Goal: Entertainment & Leisure: Consume media (video, audio)

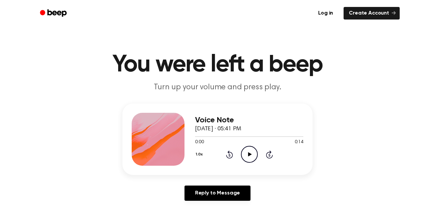
click at [250, 164] on div "Voice Note [DATE] · 05:41 PM 0:00 0:14 Your browser does not support the [objec…" at bounding box center [249, 139] width 108 height 53
click at [252, 155] on icon "Play Audio" at bounding box center [249, 154] width 17 height 17
click at [252, 156] on icon "Pause Audio" at bounding box center [249, 154] width 17 height 17
click at [249, 153] on icon at bounding box center [250, 154] width 4 height 4
click at [246, 158] on icon "Pause Audio" at bounding box center [249, 154] width 17 height 17
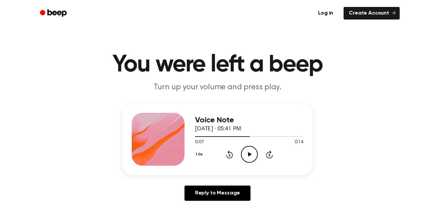
click at [227, 155] on icon "Rewind 5 seconds" at bounding box center [229, 154] width 7 height 9
click at [250, 156] on icon "Play Audio" at bounding box center [249, 154] width 17 height 17
click at [226, 152] on icon "Rewind 5 seconds" at bounding box center [229, 154] width 7 height 9
click at [249, 156] on icon at bounding box center [249, 154] width 3 height 4
click at [231, 155] on icon "Rewind 5 seconds" at bounding box center [229, 154] width 7 height 9
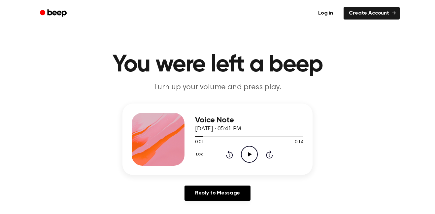
click at [245, 159] on icon "Play Audio" at bounding box center [249, 154] width 17 height 17
click at [231, 151] on icon "Rewind 5 seconds" at bounding box center [229, 154] width 7 height 9
click at [249, 154] on icon "Pause Audio" at bounding box center [249, 154] width 17 height 17
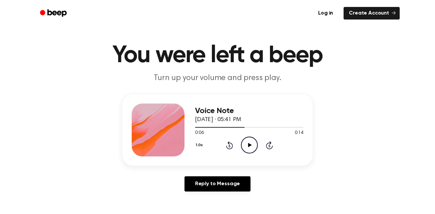
scroll to position [18, 0]
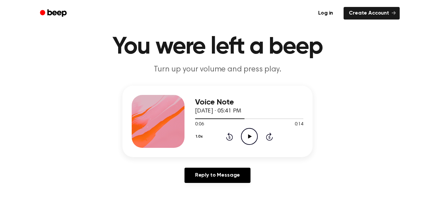
click at [229, 137] on icon at bounding box center [229, 137] width 2 height 3
click at [249, 140] on icon "Play Audio" at bounding box center [249, 136] width 17 height 17
click at [247, 133] on icon "Pause Audio" at bounding box center [249, 136] width 17 height 17
click at [230, 140] on icon at bounding box center [229, 136] width 7 height 8
click at [244, 135] on icon "Play Audio" at bounding box center [249, 136] width 17 height 17
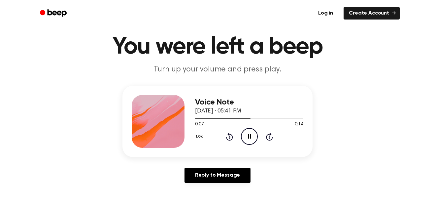
click at [251, 141] on icon "Pause Audio" at bounding box center [249, 136] width 17 height 17
click at [244, 132] on icon "Play Audio" at bounding box center [249, 136] width 17 height 17
click at [226, 140] on icon "Rewind 5 seconds" at bounding box center [229, 136] width 7 height 9
click at [247, 129] on icon "Pause Audio" at bounding box center [249, 136] width 17 height 17
click at [231, 132] on icon "Rewind 5 seconds" at bounding box center [229, 136] width 7 height 9
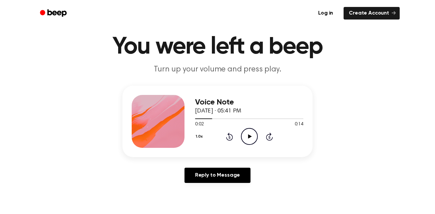
click at [245, 138] on icon "Play Audio" at bounding box center [249, 136] width 17 height 17
click at [242, 144] on icon "Pause Audio" at bounding box center [249, 136] width 17 height 17
click at [239, 131] on div "1.0x Rewind 5 seconds Play Audio Skip 5 seconds" at bounding box center [249, 136] width 108 height 17
click at [244, 137] on icon "Play Audio" at bounding box center [249, 136] width 17 height 17
click at [247, 142] on icon "Pause Audio" at bounding box center [249, 136] width 17 height 17
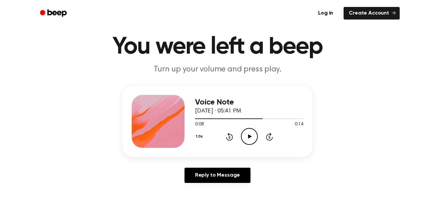
click at [231, 133] on icon "Rewind 5 seconds" at bounding box center [229, 136] width 7 height 9
click at [244, 137] on icon "Play Audio" at bounding box center [249, 136] width 17 height 17
click at [246, 135] on icon "Pause Audio" at bounding box center [249, 136] width 17 height 17
click at [230, 139] on icon "Rewind 5 seconds" at bounding box center [229, 136] width 7 height 9
click at [248, 137] on icon at bounding box center [250, 136] width 4 height 4
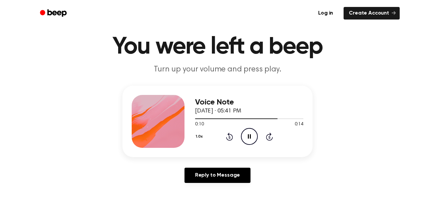
click at [232, 134] on icon "Rewind 5 seconds" at bounding box center [229, 136] width 7 height 9
click at [253, 137] on icon "Pause Audio" at bounding box center [249, 136] width 17 height 17
click at [229, 137] on icon at bounding box center [229, 137] width 2 height 3
click at [266, 140] on icon "Skip 5 seconds" at bounding box center [269, 136] width 7 height 9
click at [229, 137] on icon at bounding box center [229, 137] width 2 height 3
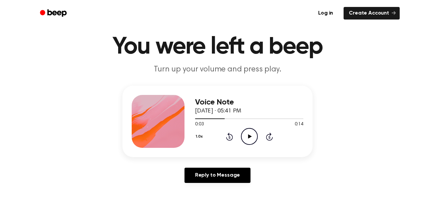
click at [240, 132] on div "1.0x Rewind 5 seconds Play Audio Skip 5 seconds" at bounding box center [249, 136] width 108 height 17
click at [248, 128] on circle at bounding box center [249, 136] width 16 height 16
click at [229, 137] on icon at bounding box center [229, 137] width 2 height 3
click at [247, 142] on icon "Play Audio" at bounding box center [249, 136] width 17 height 17
click at [229, 138] on icon "Rewind 5 seconds" at bounding box center [229, 136] width 7 height 9
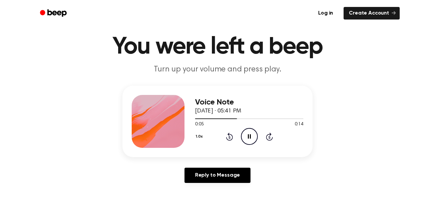
click at [231, 140] on icon at bounding box center [229, 136] width 7 height 8
click at [228, 134] on icon at bounding box center [229, 136] width 7 height 8
click at [230, 140] on icon at bounding box center [229, 136] width 7 height 8
click at [229, 137] on icon "Rewind 5 seconds" at bounding box center [229, 136] width 7 height 9
click at [229, 139] on icon "Rewind 5 seconds" at bounding box center [229, 136] width 7 height 9
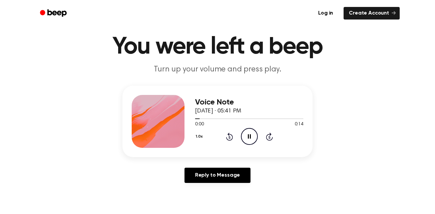
click at [232, 136] on icon at bounding box center [229, 136] width 7 height 8
click at [229, 137] on icon at bounding box center [229, 137] width 2 height 3
click at [229, 137] on icon "Rewind 5 seconds" at bounding box center [229, 136] width 7 height 9
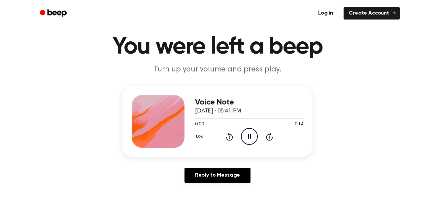
click at [229, 138] on icon "Rewind 5 seconds" at bounding box center [229, 136] width 7 height 9
click at [229, 137] on icon at bounding box center [229, 137] width 2 height 3
click at [229, 137] on icon "Rewind 5 seconds" at bounding box center [229, 136] width 7 height 9
click at [229, 137] on icon at bounding box center [229, 137] width 2 height 3
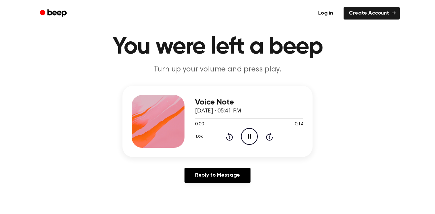
click at [226, 132] on icon "Rewind 5 seconds" at bounding box center [229, 136] width 7 height 9
click at [229, 137] on icon at bounding box center [229, 137] width 2 height 3
click at [228, 127] on div "0:00 0:14" at bounding box center [249, 124] width 108 height 7
click at [229, 137] on icon at bounding box center [229, 137] width 2 height 3
click at [231, 137] on icon "Rewind 5 seconds" at bounding box center [229, 136] width 7 height 9
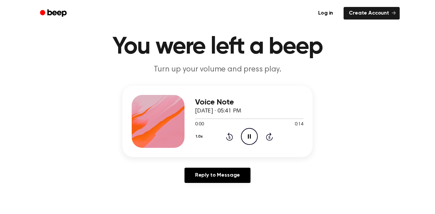
click at [232, 137] on icon at bounding box center [229, 136] width 7 height 8
click at [229, 137] on icon at bounding box center [229, 137] width 2 height 3
click at [226, 140] on icon "Rewind 5 seconds" at bounding box center [229, 136] width 7 height 9
click at [230, 134] on icon at bounding box center [229, 136] width 7 height 8
click at [231, 137] on icon "Rewind 5 seconds" at bounding box center [229, 136] width 7 height 9
